Goal: Task Accomplishment & Management: Use online tool/utility

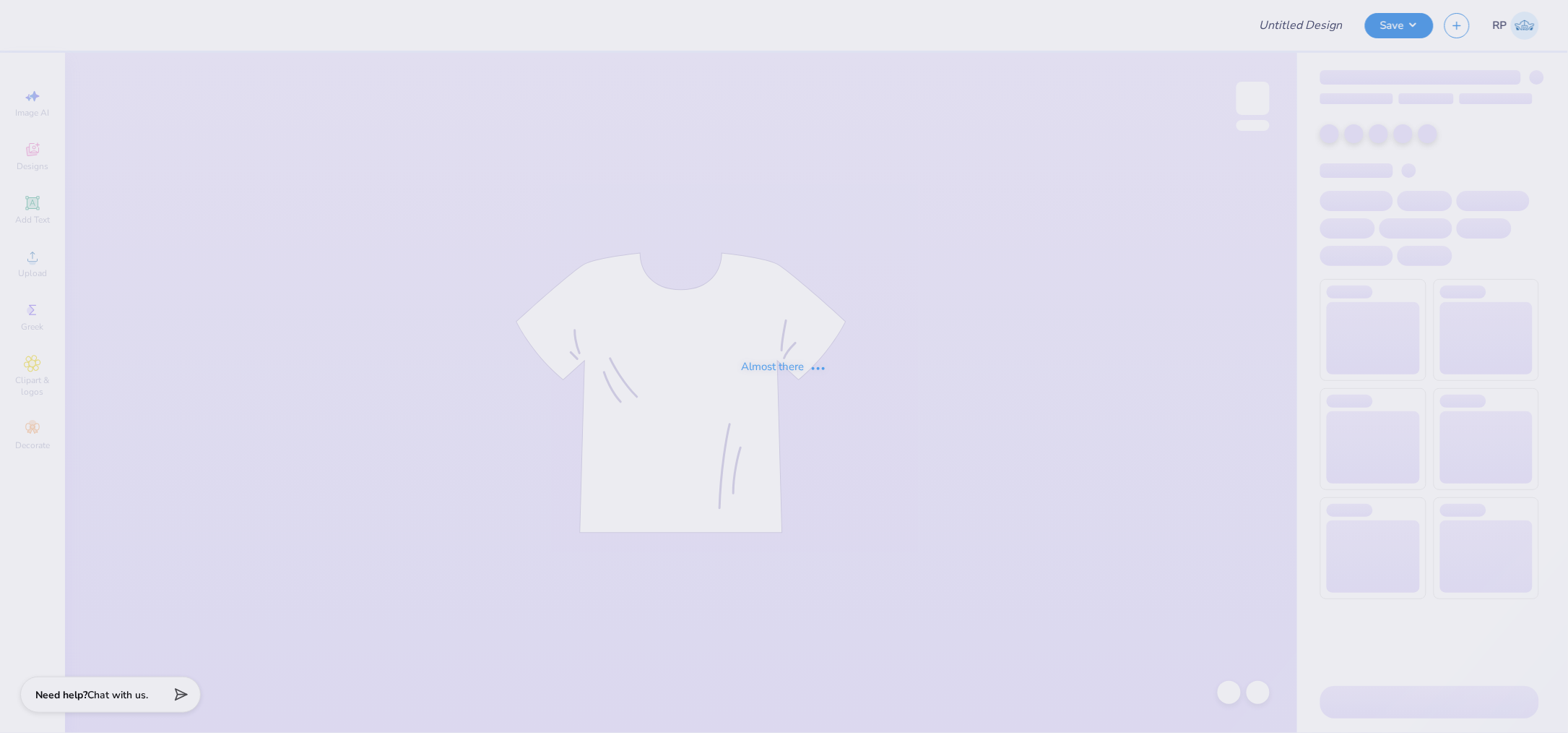
type input "APS Sweatpants"
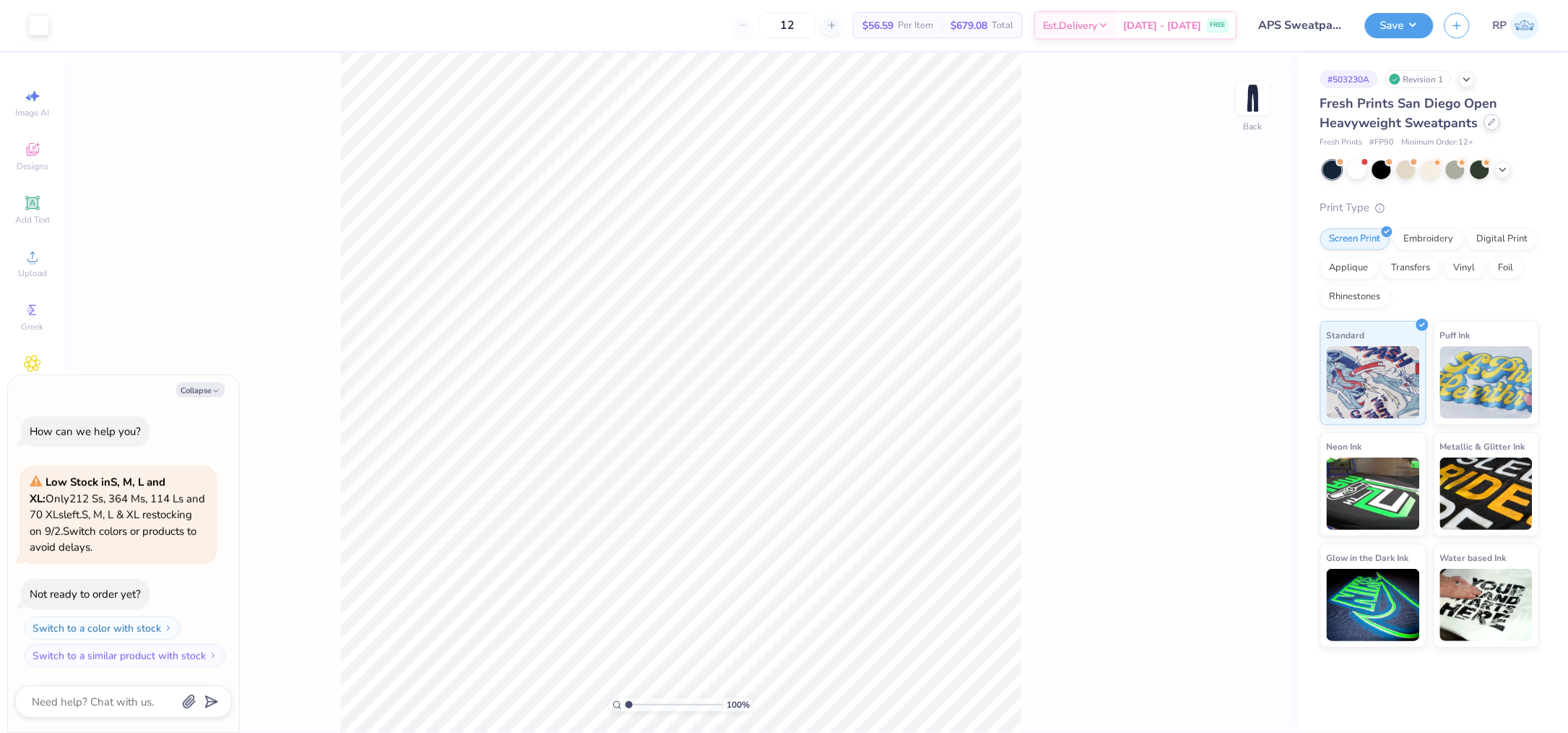
click at [1493, 119] on icon at bounding box center [1493, 122] width 6 height 6
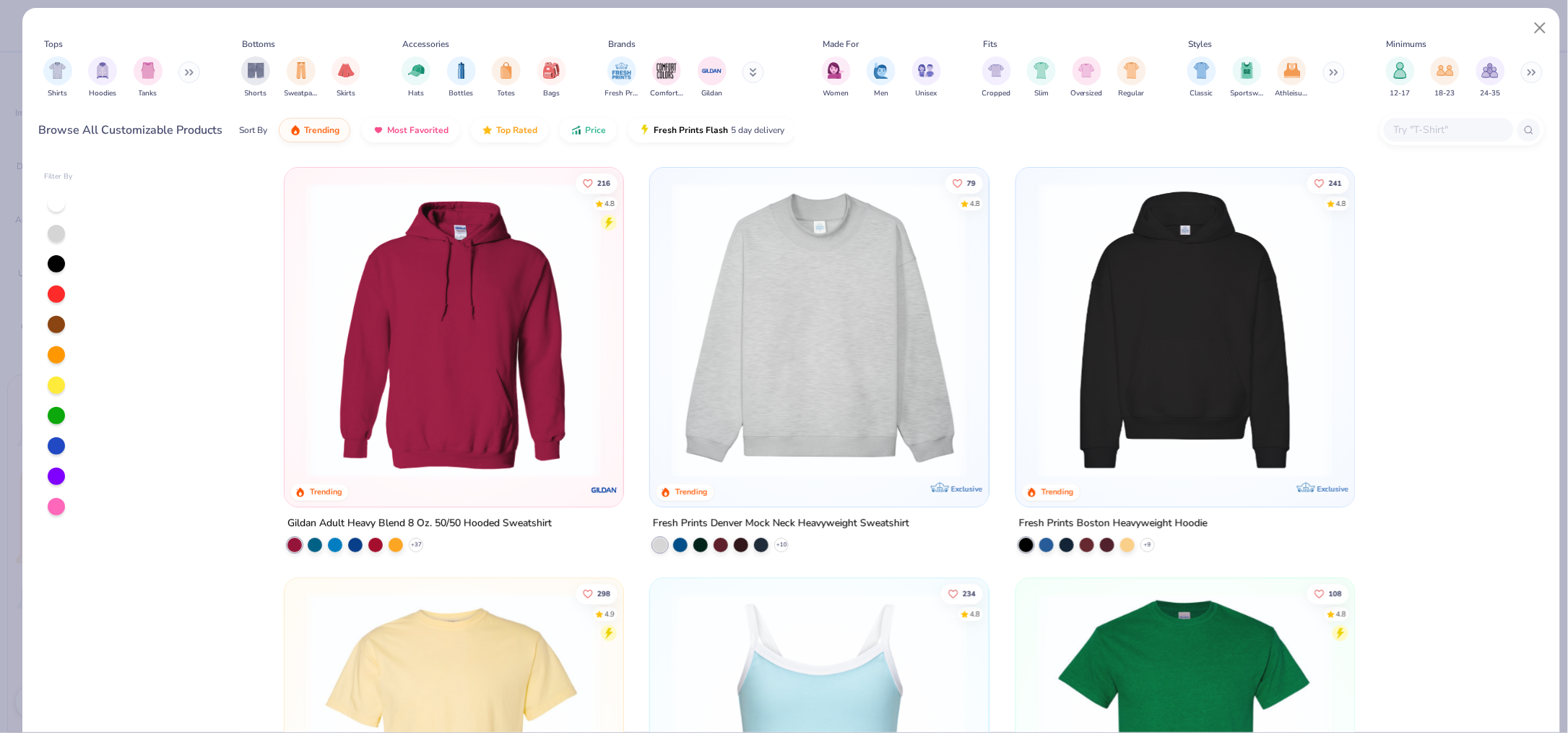
type textarea "x"
click at [1397, 139] on div at bounding box center [1449, 129] width 130 height 24
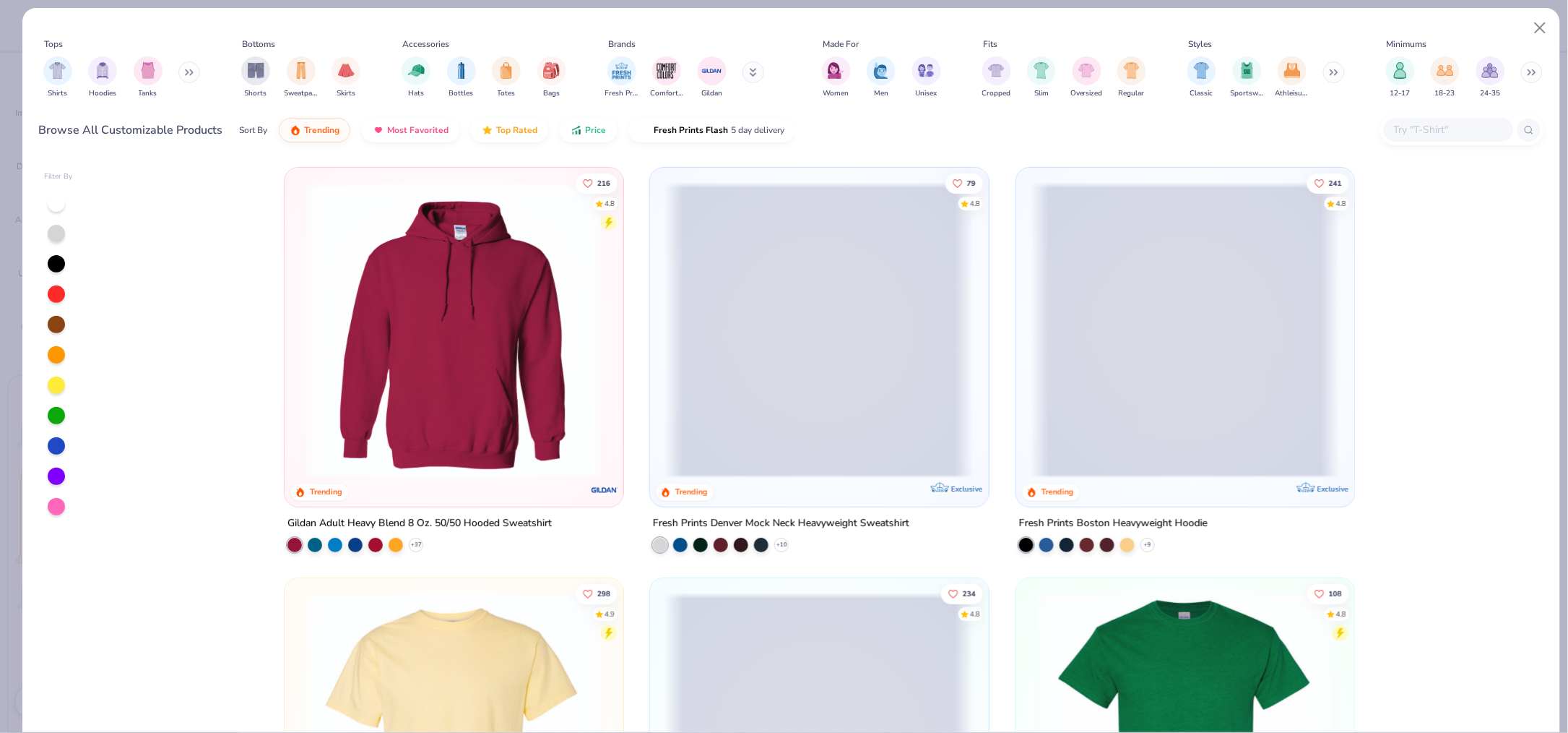
paste input "Unisex Heavy Blend™ Open-Bottom Sweatpants - 18400"
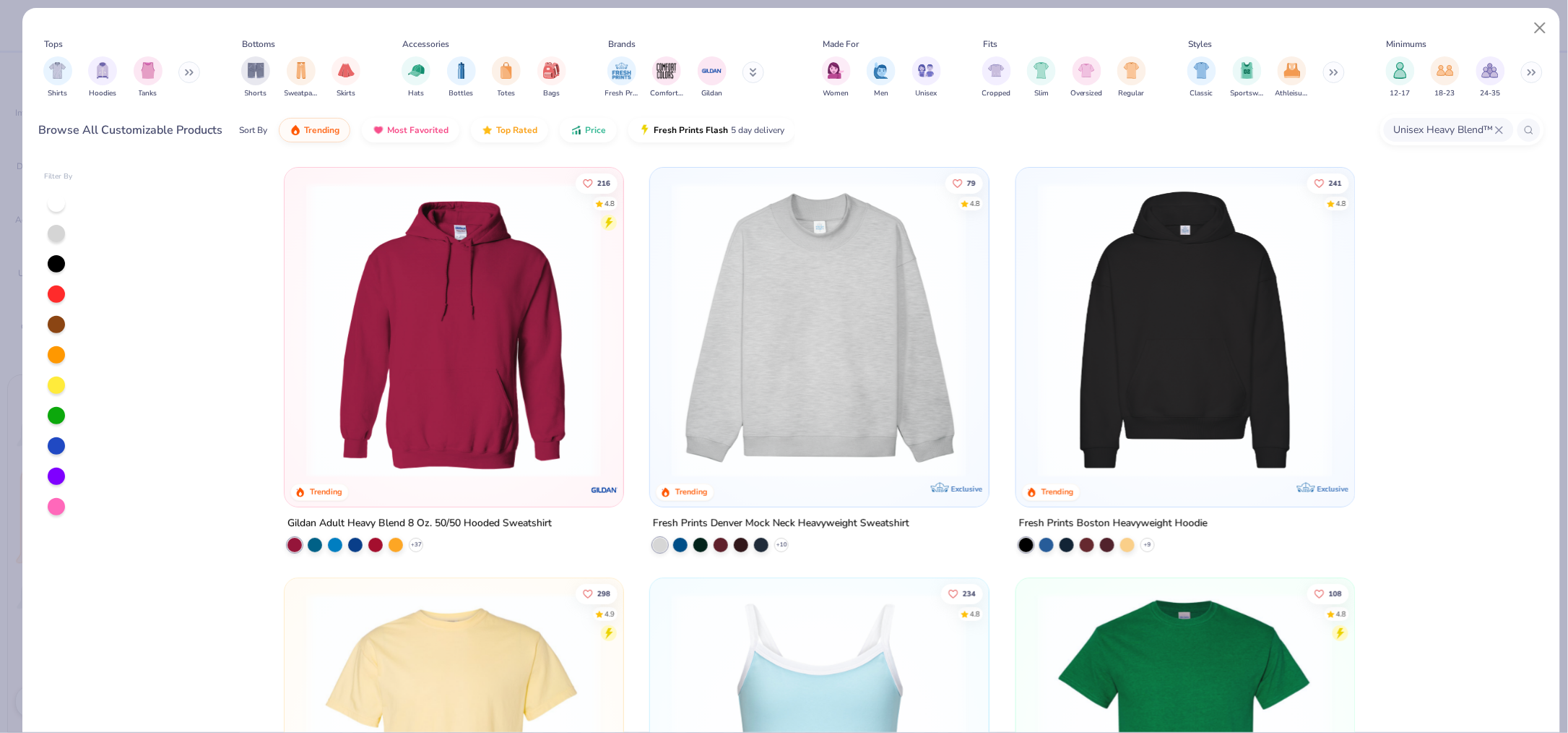
scroll to position [0, 164]
type input "Unisex Heavy Blend™ Open-Bottom Sweatpants - 18400"
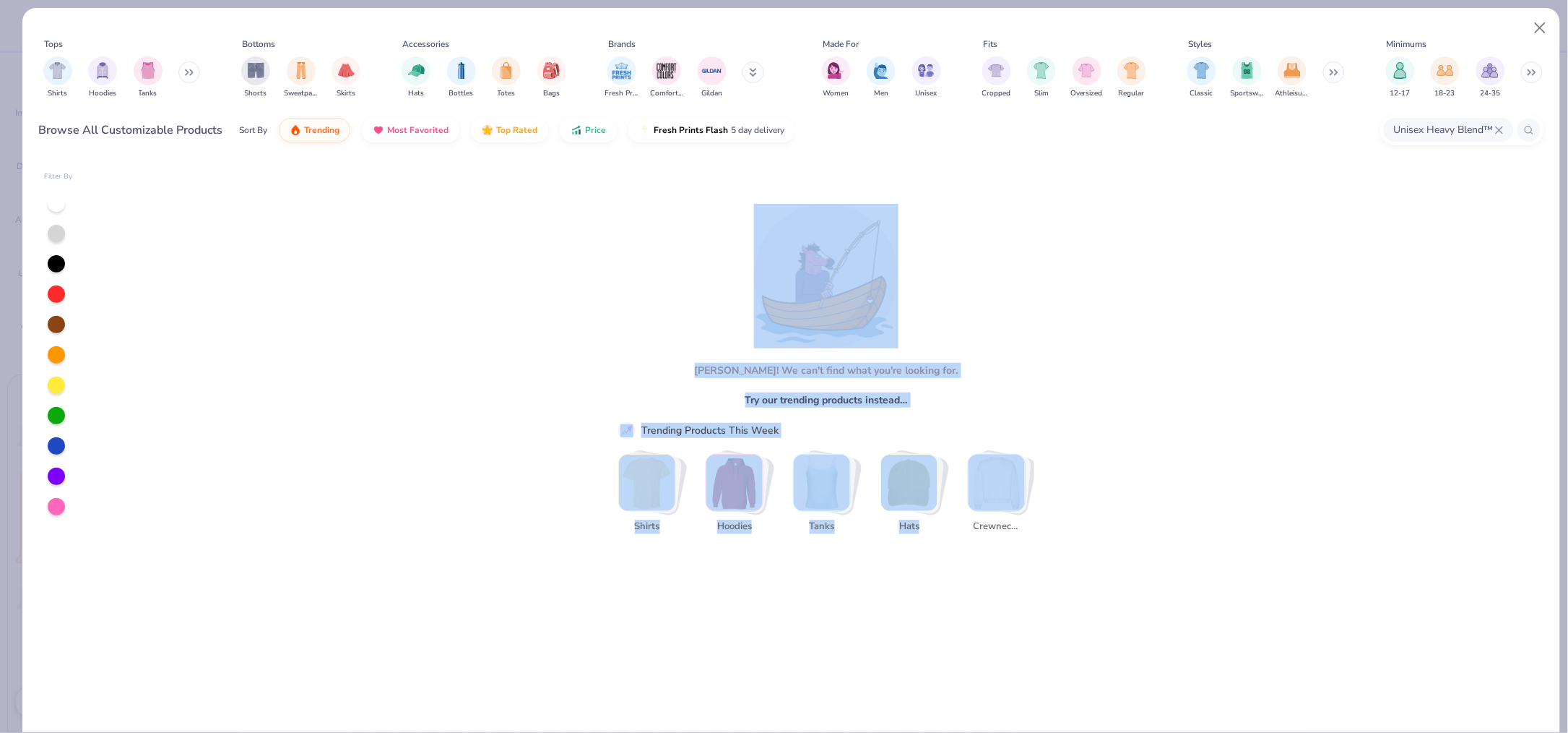
scroll to position [0, 4]
drag, startPoint x: 526, startPoint y: 159, endPoint x: 1384, endPoint y: 499, distance: 922.9
click at [1383, 511] on div "Filter By [PERSON_NAME]! We can't find what you're looking for. Try our trendin…" at bounding box center [791, 444] width 1538 height 576
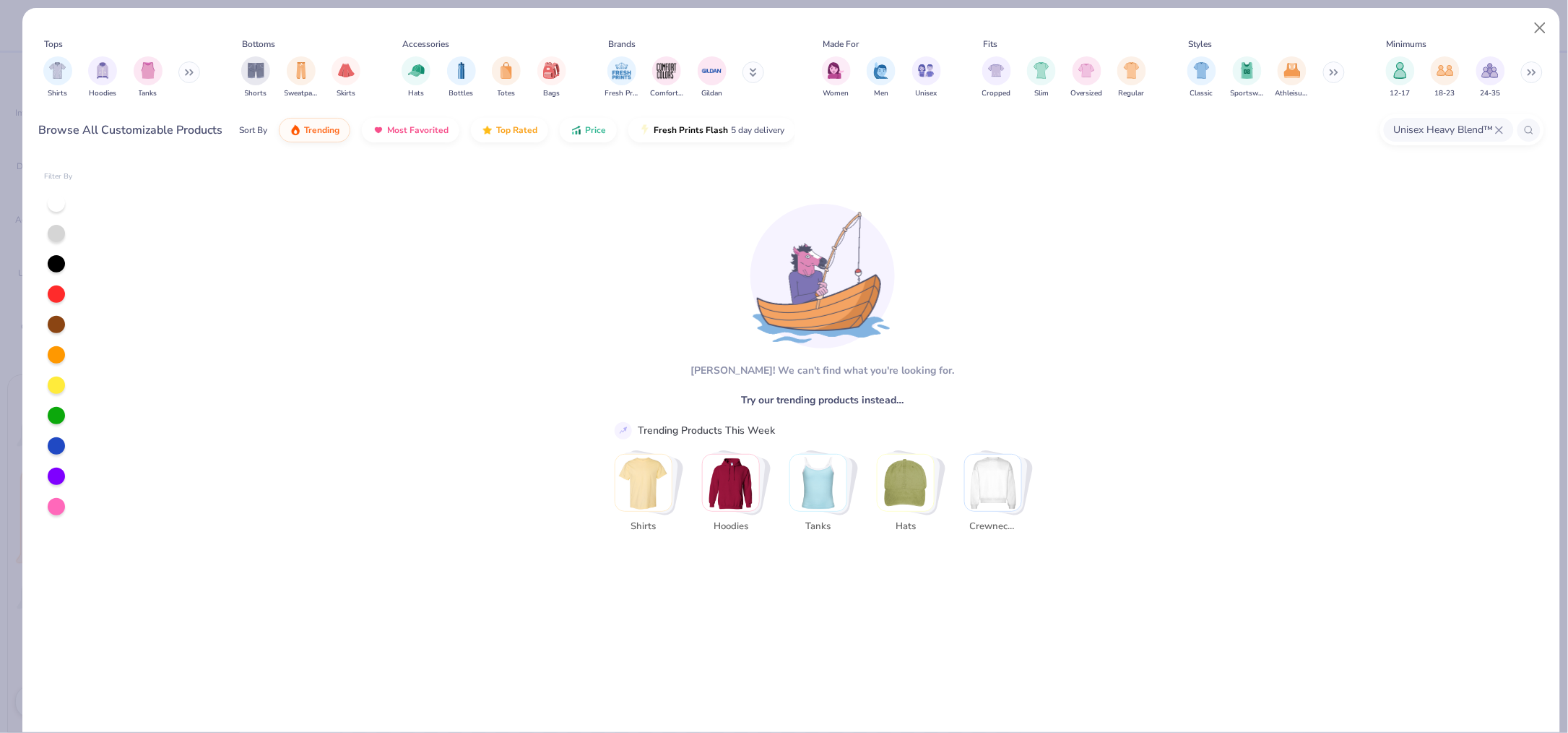
click at [1309, 28] on div "Tops Shirts Hoodies Tanks Bottoms Shorts Sweatpants Skirts Accessories Hats Bot…" at bounding box center [792, 67] width 1506 height 85
